Goal: Transaction & Acquisition: Purchase product/service

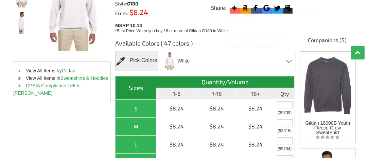
scroll to position [136, 0]
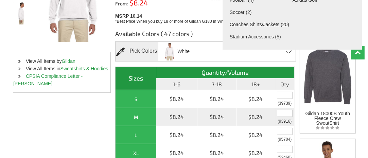
click at [140, 113] on div "M" at bounding box center [135, 117] width 37 height 9
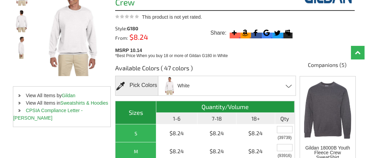
scroll to position [68, 0]
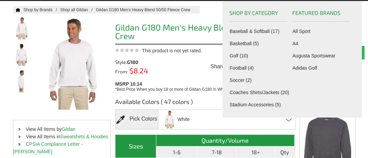
click at [190, 59] on div "Style: G180 From: $8.24" at bounding box center [160, 67] width 91 height 16
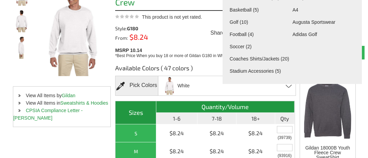
scroll to position [136, 0]
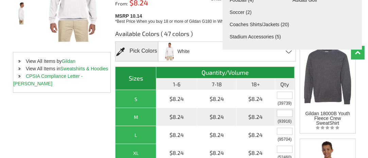
click at [289, 110] on input "text" at bounding box center [285, 113] width 16 height 7
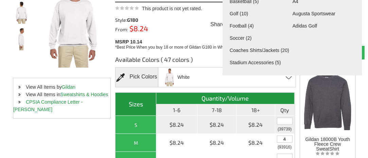
scroll to position [102, 0]
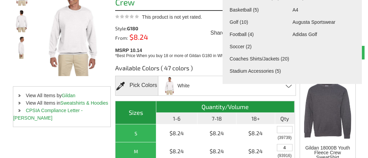
type input "4"
click at [150, 76] on div "Pick Colors" at bounding box center [136, 86] width 43 height 20
drag, startPoint x: 134, startPoint y: 74, endPoint x: 139, endPoint y: 73, distance: 4.9
click at [139, 76] on div "Pick Colors" at bounding box center [136, 86] width 43 height 20
drag, startPoint x: 139, startPoint y: 73, endPoint x: 171, endPoint y: 75, distance: 32.0
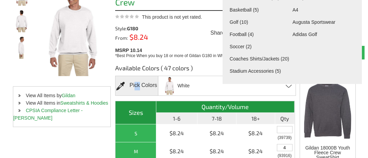
click at [171, 77] on img at bounding box center [170, 86] width 14 height 18
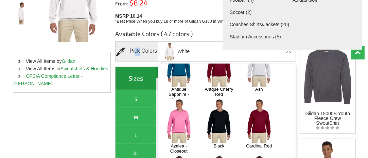
scroll to position [34, 0]
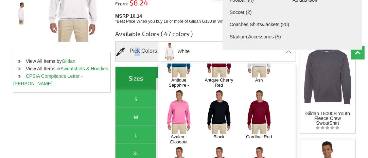
click at [225, 99] on img at bounding box center [219, 111] width 36 height 45
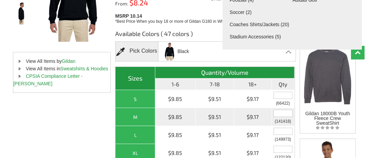
click at [281, 110] on input "text" at bounding box center [283, 113] width 19 height 7
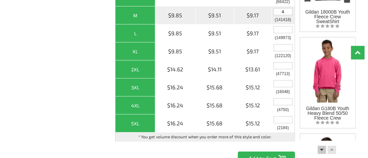
scroll to position [272, 0]
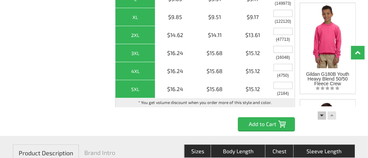
type input "4"
click at [267, 117] on input "Add to Cart" at bounding box center [266, 124] width 57 height 14
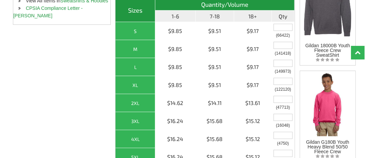
scroll to position [170, 0]
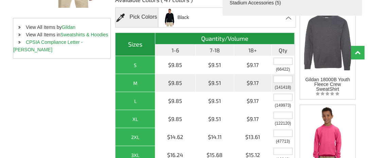
click at [284, 76] on input "text" at bounding box center [283, 79] width 19 height 7
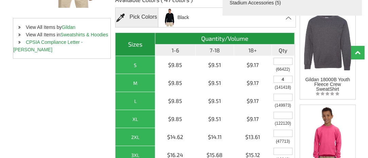
type input "4"
click at [296, 81] on div "Available Colors ( 47 colors ) Pick Colors Black Antique Sapphire - Closeout An…" at bounding box center [235, 111] width 240 height 243
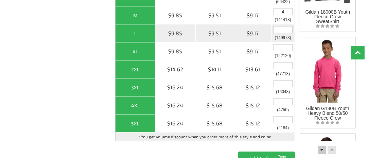
scroll to position [272, 0]
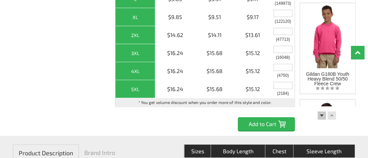
click at [264, 117] on input "Add to Cart" at bounding box center [266, 124] width 57 height 14
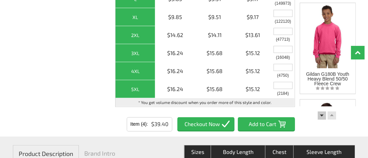
click at [199, 117] on input "Item (4)" at bounding box center [206, 124] width 57 height 14
